Goal: Task Accomplishment & Management: Use online tool/utility

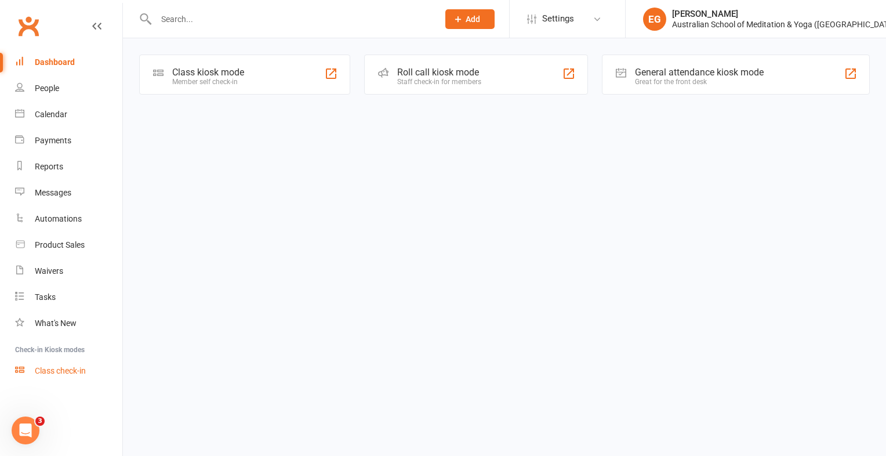
click at [65, 370] on div "Class check-in" at bounding box center [60, 370] width 51 height 9
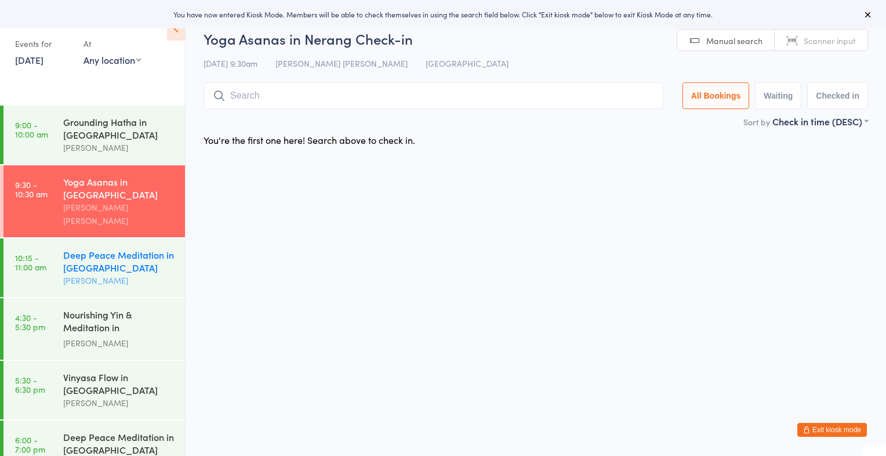
click at [117, 274] on div "[PERSON_NAME]" at bounding box center [119, 280] width 112 height 13
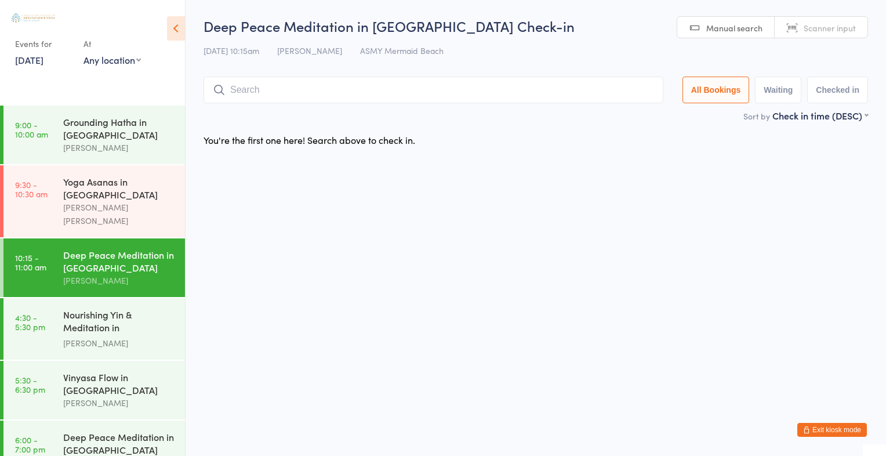
click at [486, 90] on input "search" at bounding box center [434, 90] width 460 height 27
type input "2574"
click at [638, 109] on button "Drop in" at bounding box center [628, 114] width 46 height 17
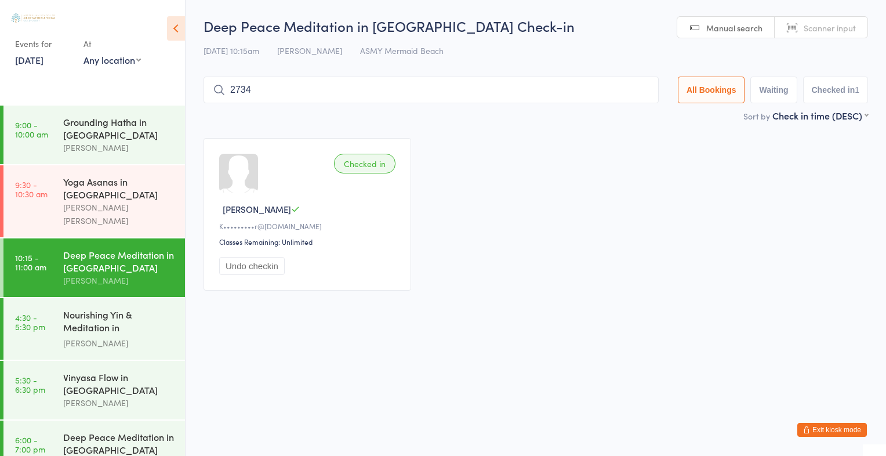
type input "2734"
click at [623, 117] on button "Drop in" at bounding box center [624, 114] width 46 height 17
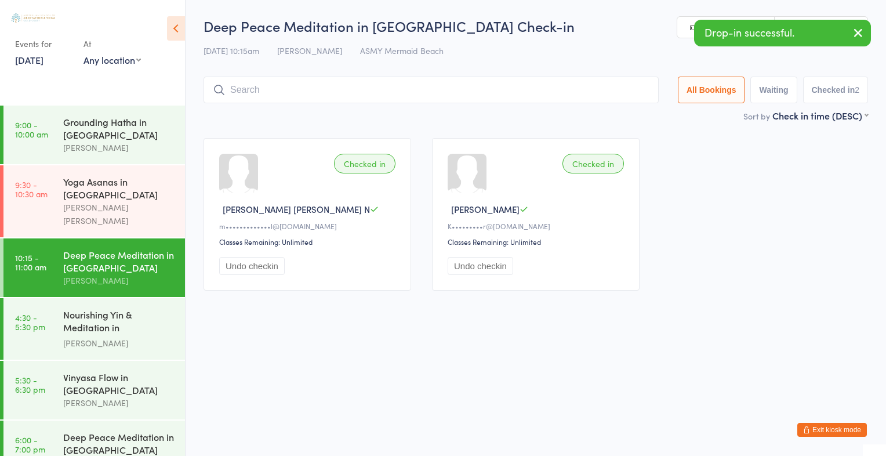
click at [856, 34] on icon "button" at bounding box center [858, 33] width 14 height 14
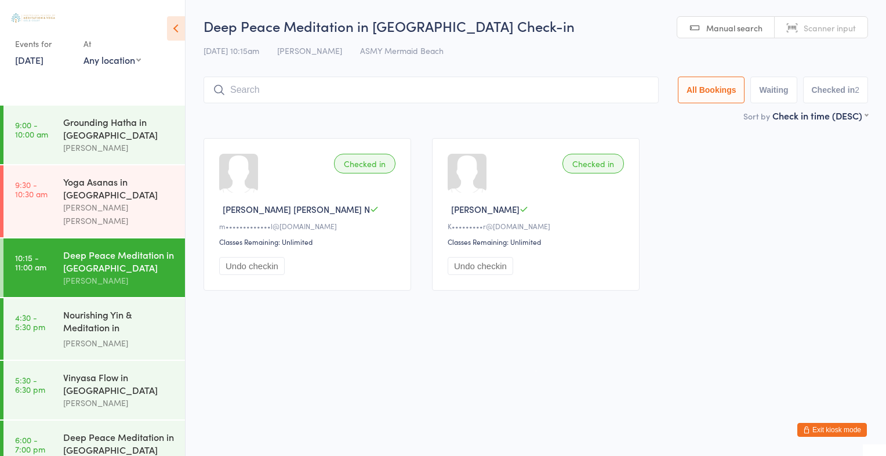
click at [819, 32] on span "Scanner input" at bounding box center [830, 28] width 52 height 12
click at [820, 32] on span "Scanner input" at bounding box center [830, 28] width 52 height 12
type input "2392"
